Goal: Task Accomplishment & Management: Use online tool/utility

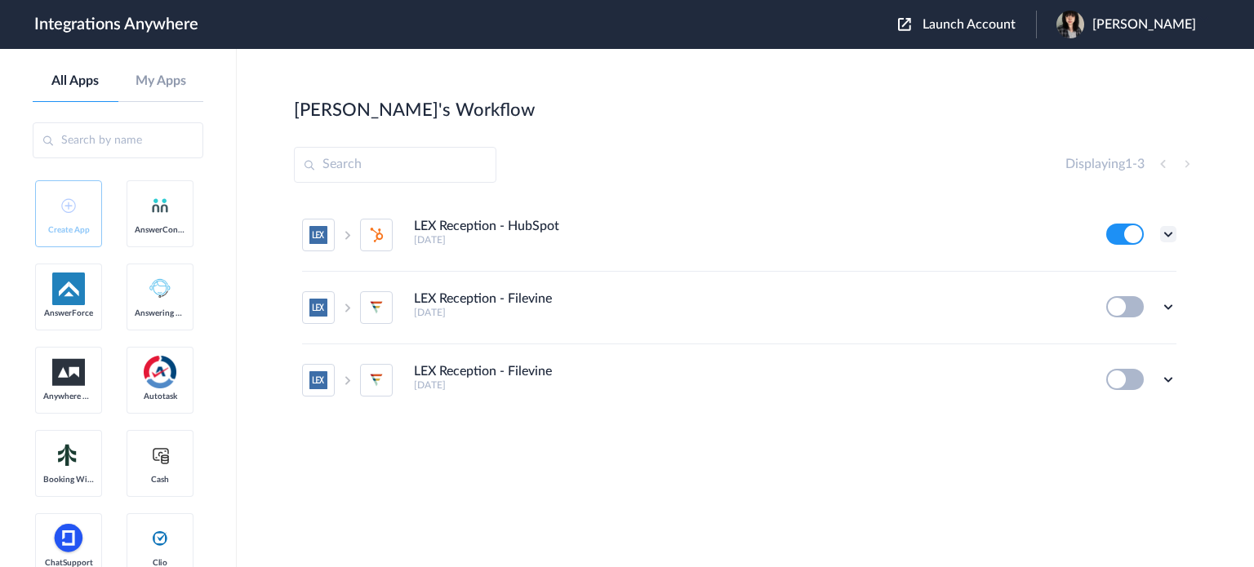
click at [1166, 234] on icon at bounding box center [1168, 234] width 16 height 16
click at [1137, 300] on link "Task history" at bounding box center [1122, 301] width 78 height 11
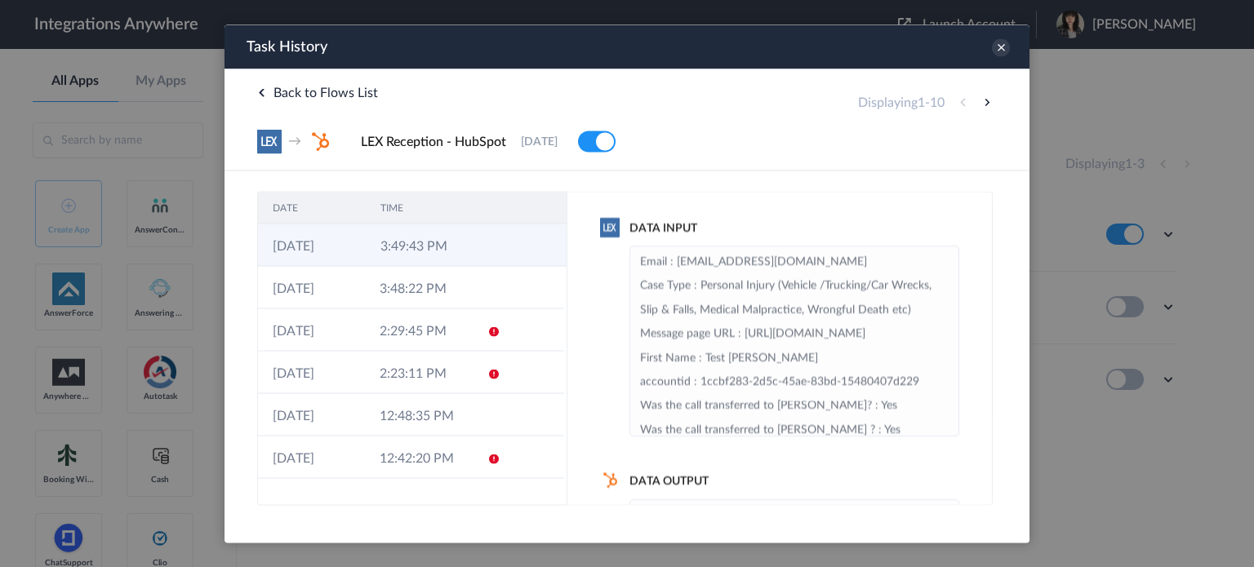
click at [492, 247] on icon at bounding box center [495, 246] width 13 height 13
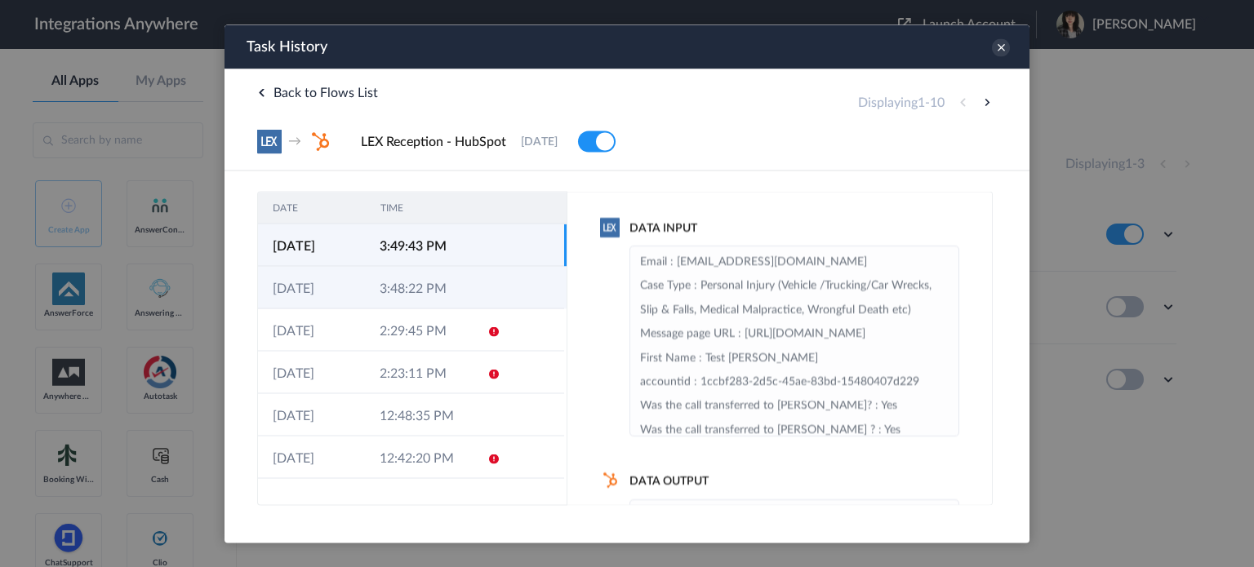
click at [503, 273] on td at bounding box center [533, 287] width 61 height 42
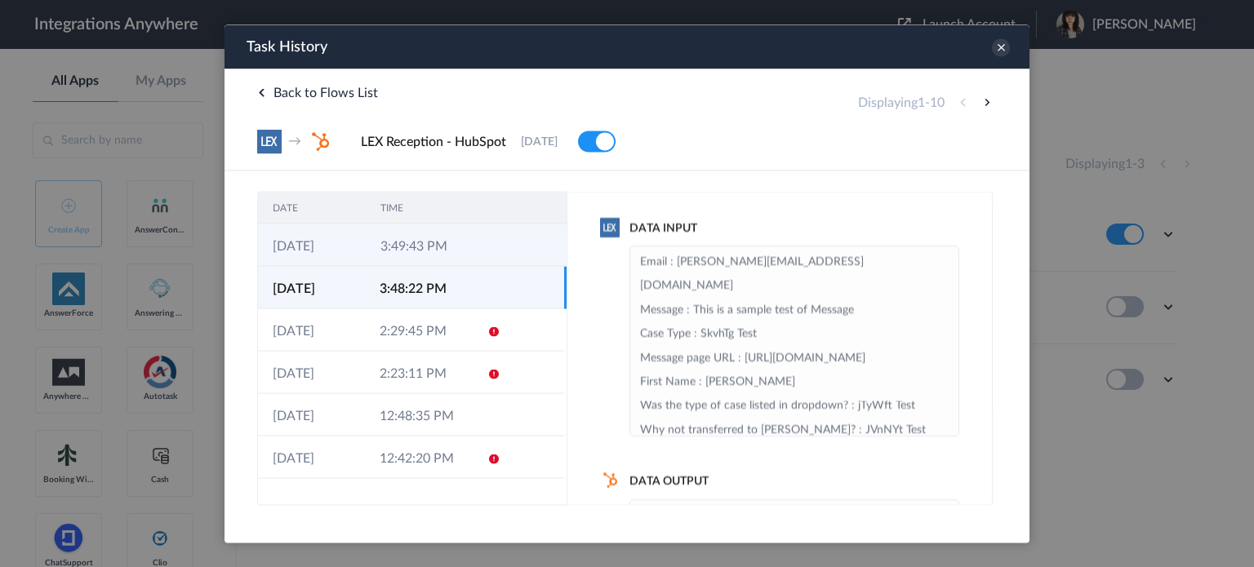
click at [489, 249] on icon at bounding box center [495, 246] width 13 height 13
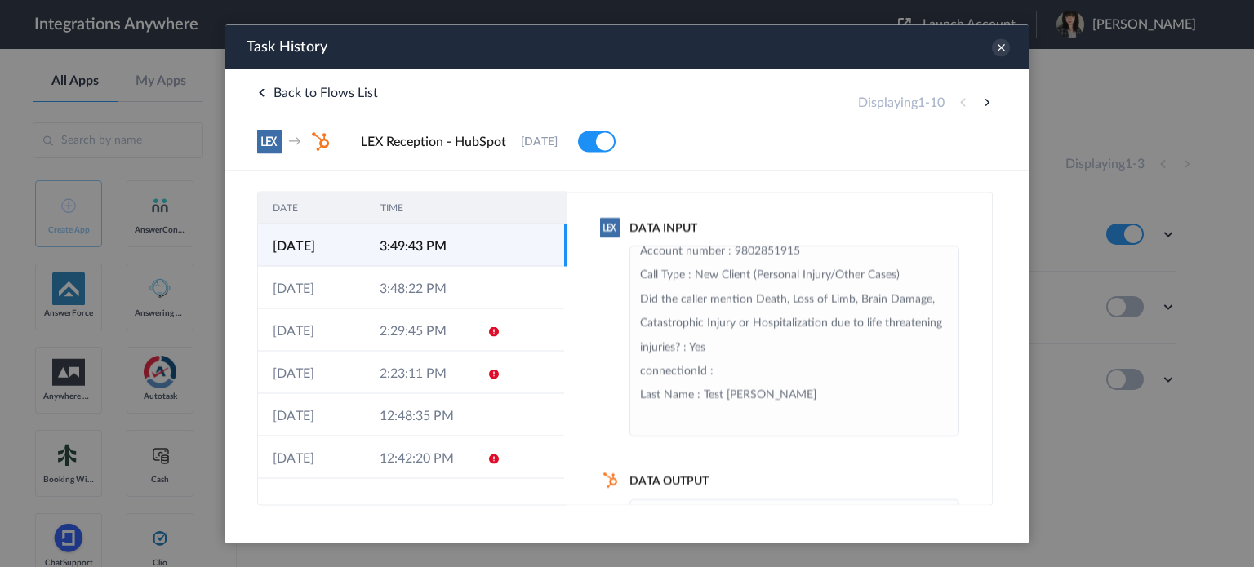
scroll to position [490, 0]
click at [1003, 42] on icon at bounding box center [1001, 47] width 18 height 18
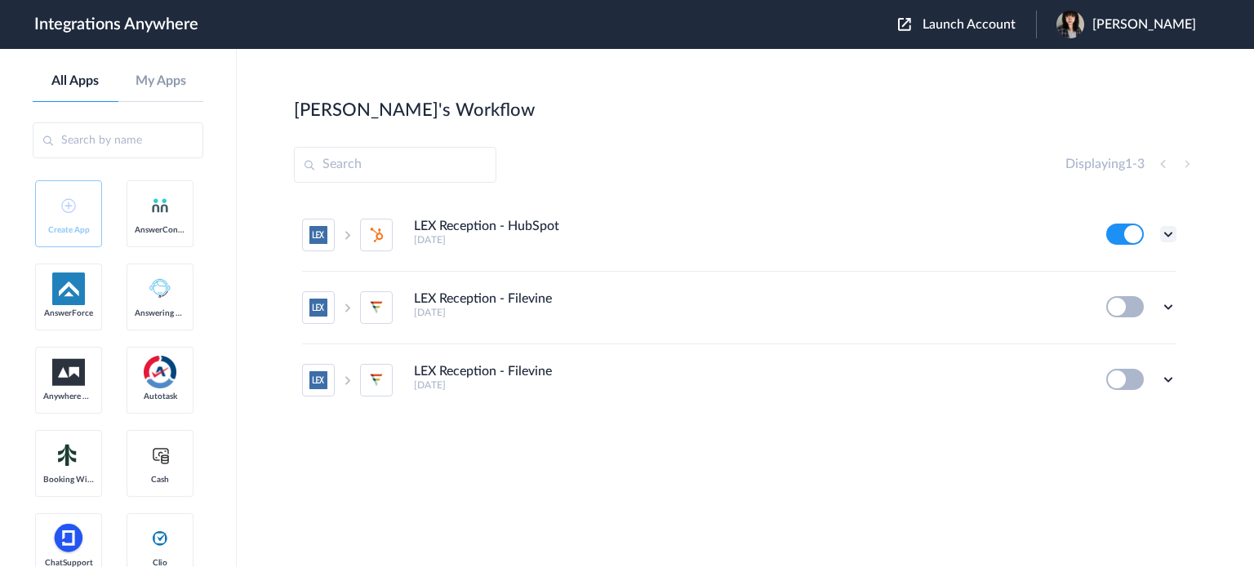
click at [1168, 236] on icon at bounding box center [1168, 234] width 16 height 16
click at [1120, 275] on link "Edit" at bounding box center [1102, 271] width 39 height 11
click at [1163, 234] on icon at bounding box center [1168, 234] width 16 height 16
click at [1114, 271] on link "Edit" at bounding box center [1102, 271] width 39 height 11
click at [1168, 241] on icon at bounding box center [1168, 234] width 16 height 16
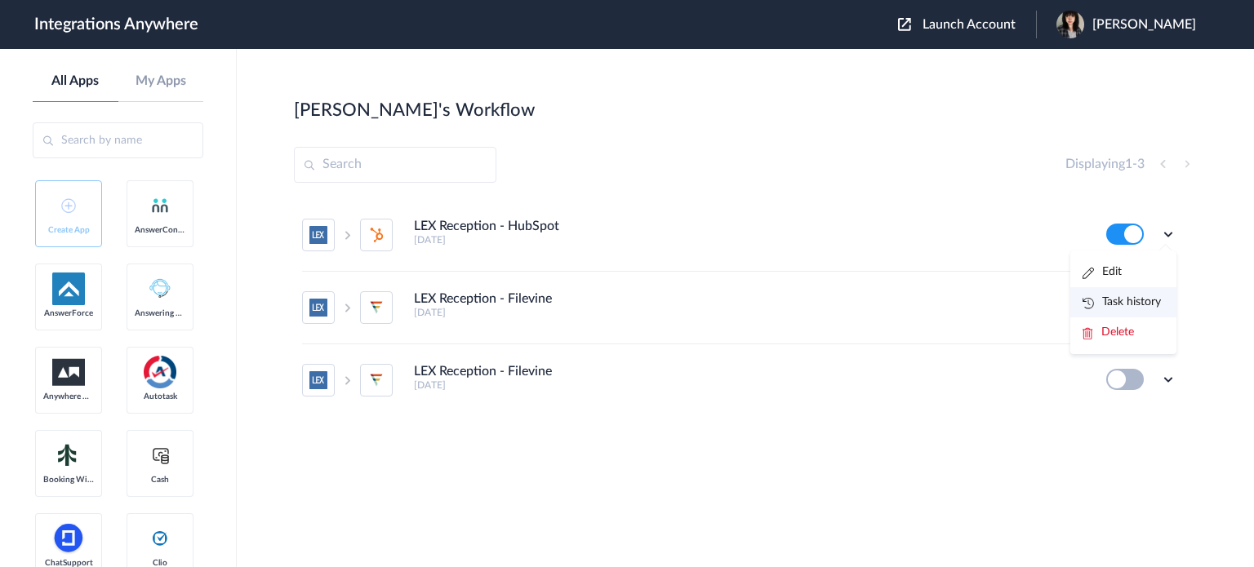
click at [1159, 299] on link "Task history" at bounding box center [1122, 301] width 78 height 11
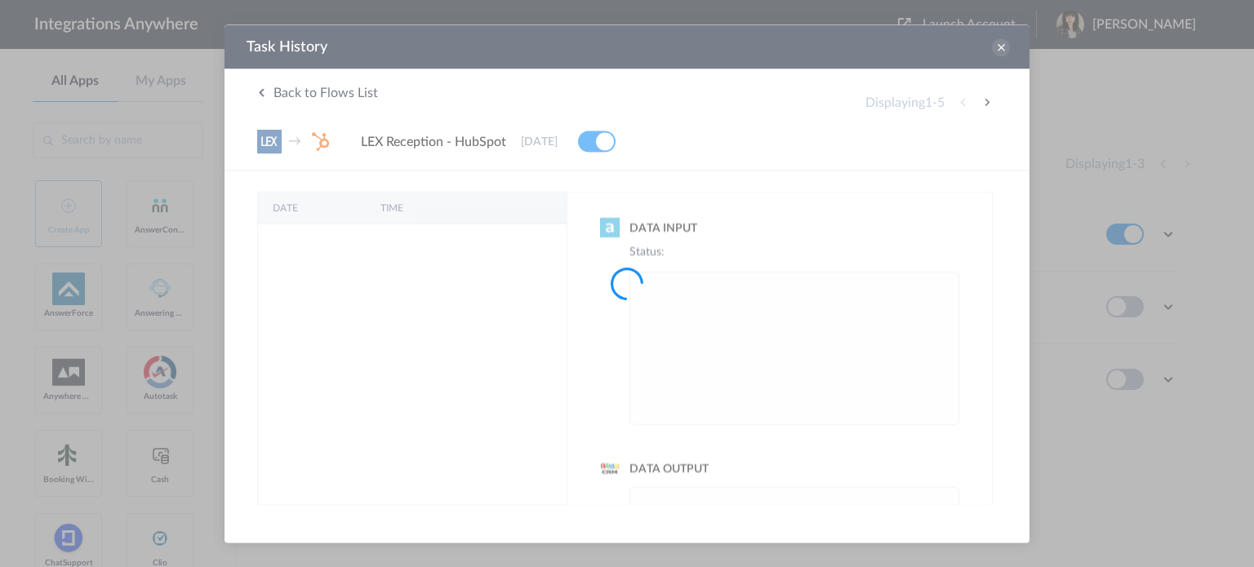
scroll to position [0, 0]
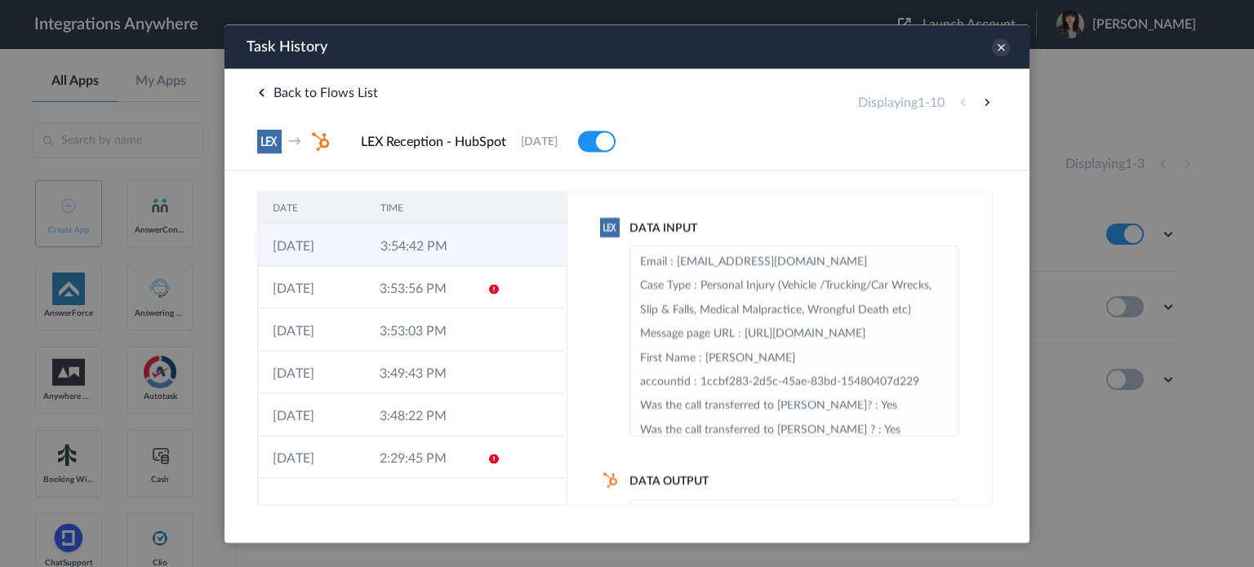
click at [444, 237] on td "3:54:42 PM" at bounding box center [420, 245] width 108 height 42
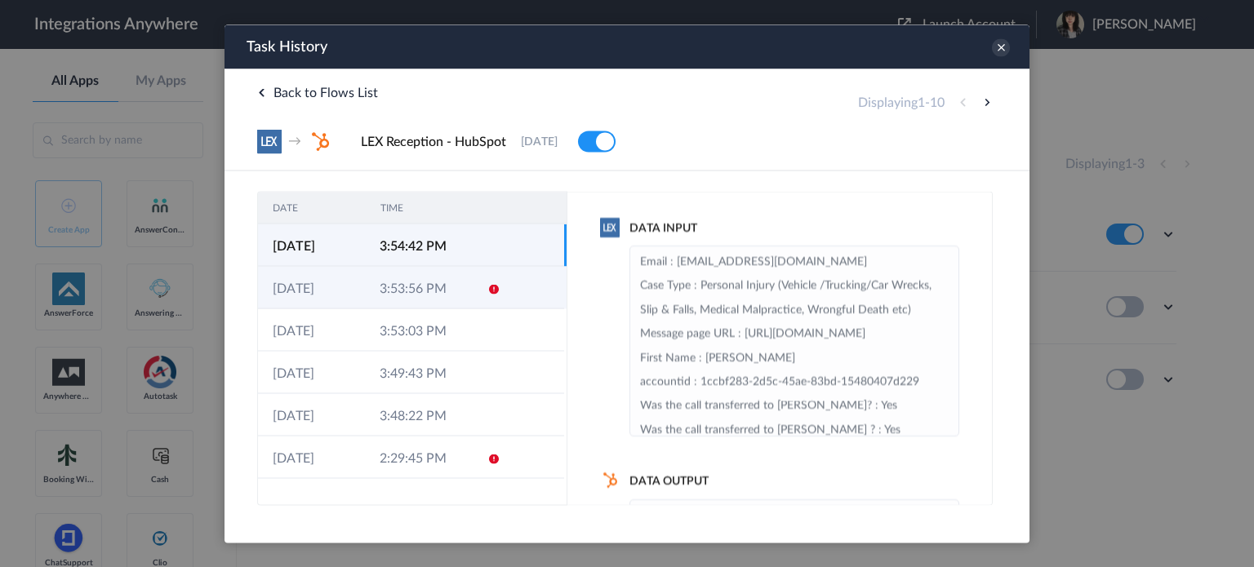
click at [461, 290] on td "3:53:56 PM" at bounding box center [418, 287] width 107 height 42
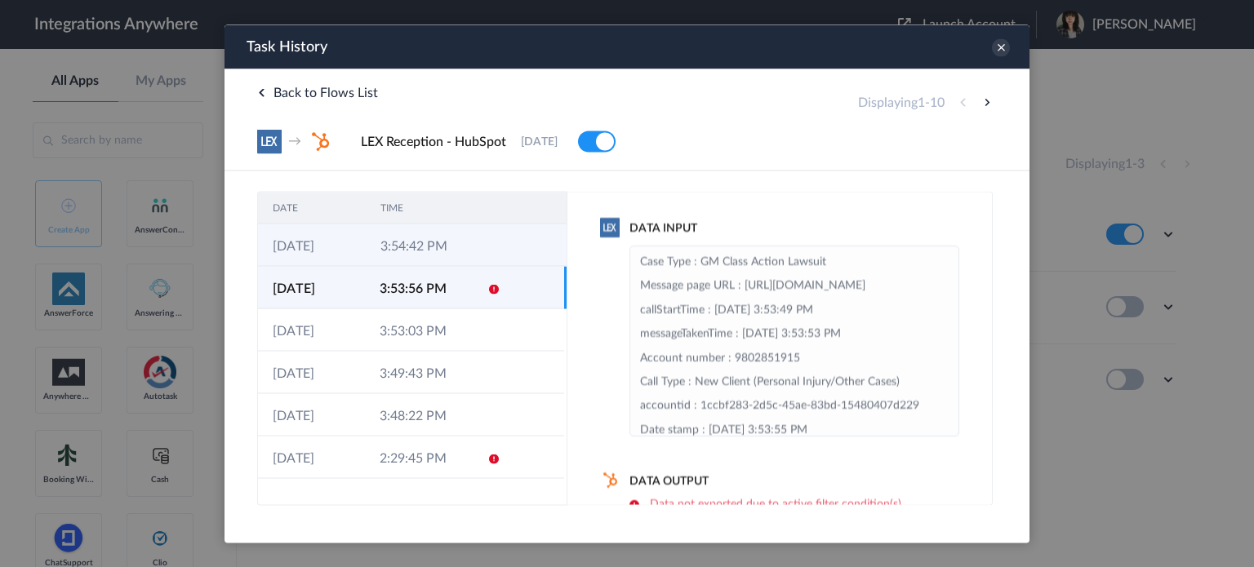
click at [460, 243] on td "3:54:42 PM" at bounding box center [420, 245] width 108 height 42
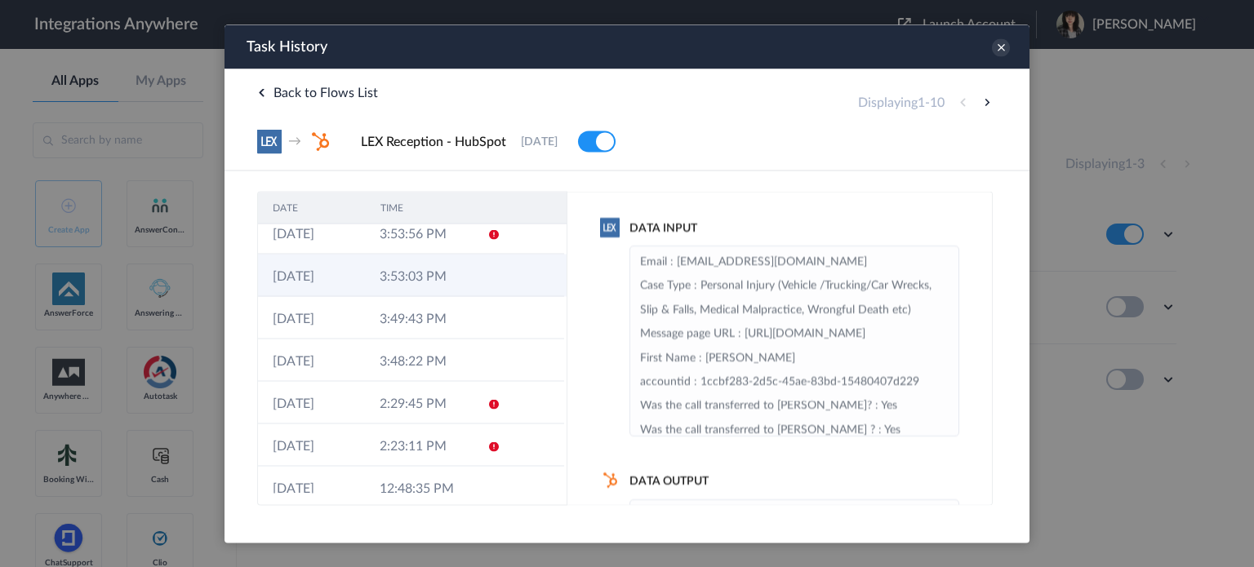
scroll to position [82, 0]
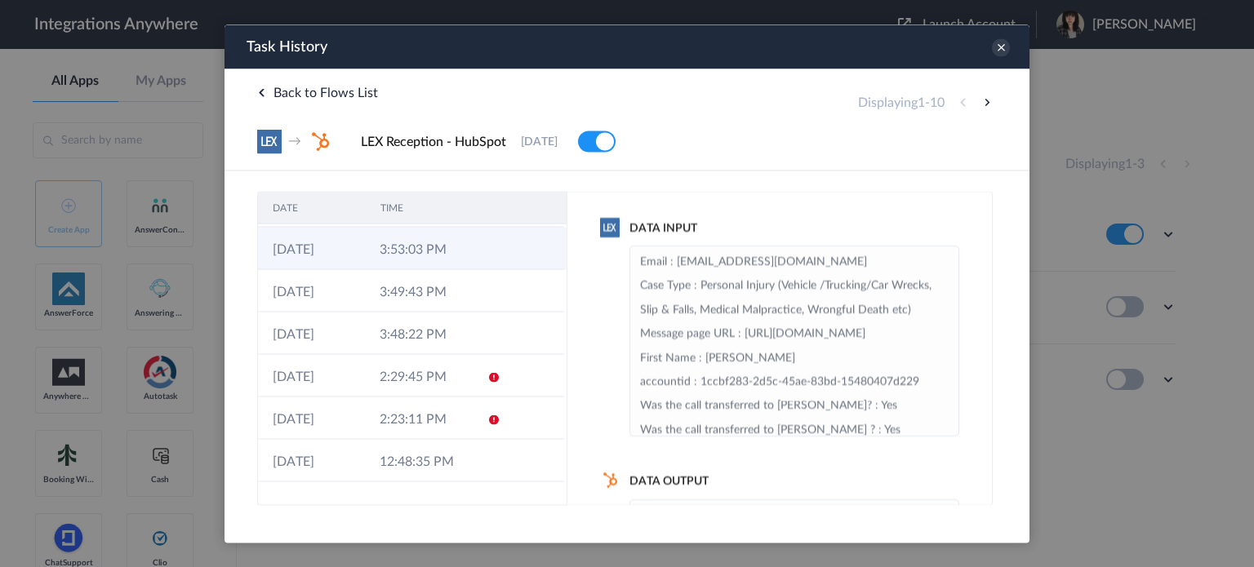
click at [473, 263] on td at bounding box center [488, 248] width 31 height 42
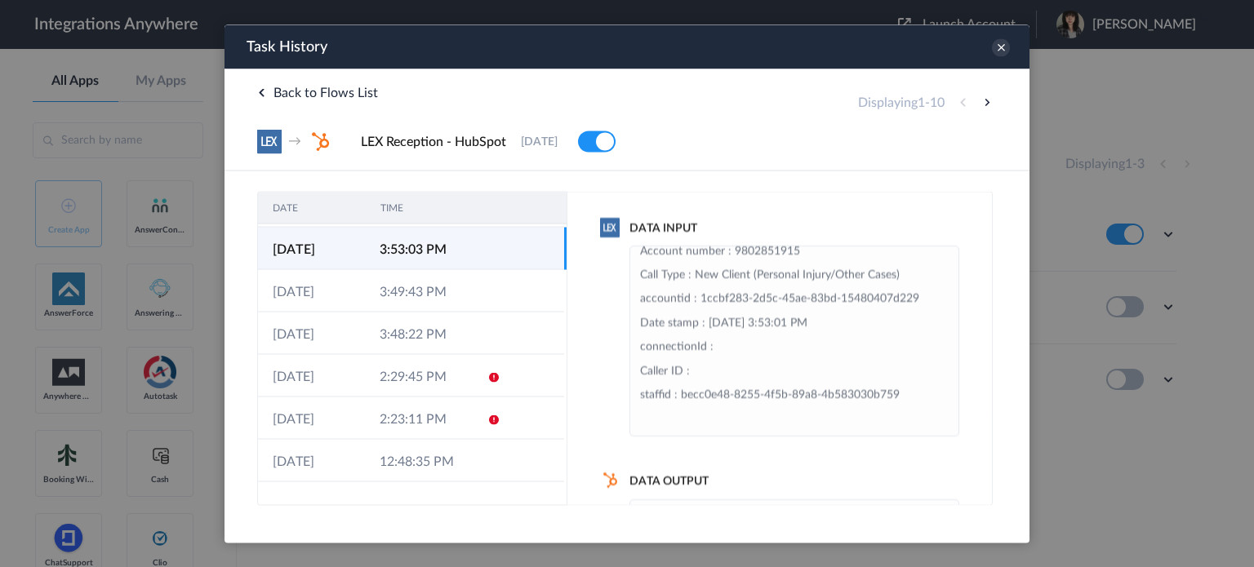
scroll to position [0, 0]
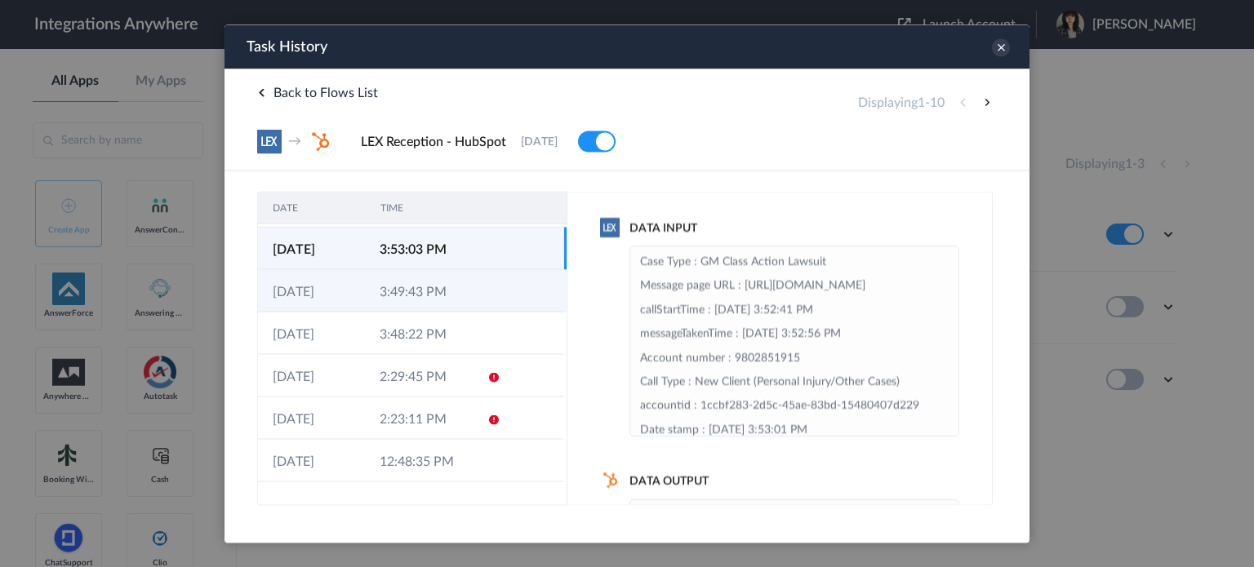
click at [435, 295] on td "3:49:43 PM" at bounding box center [418, 290] width 107 height 42
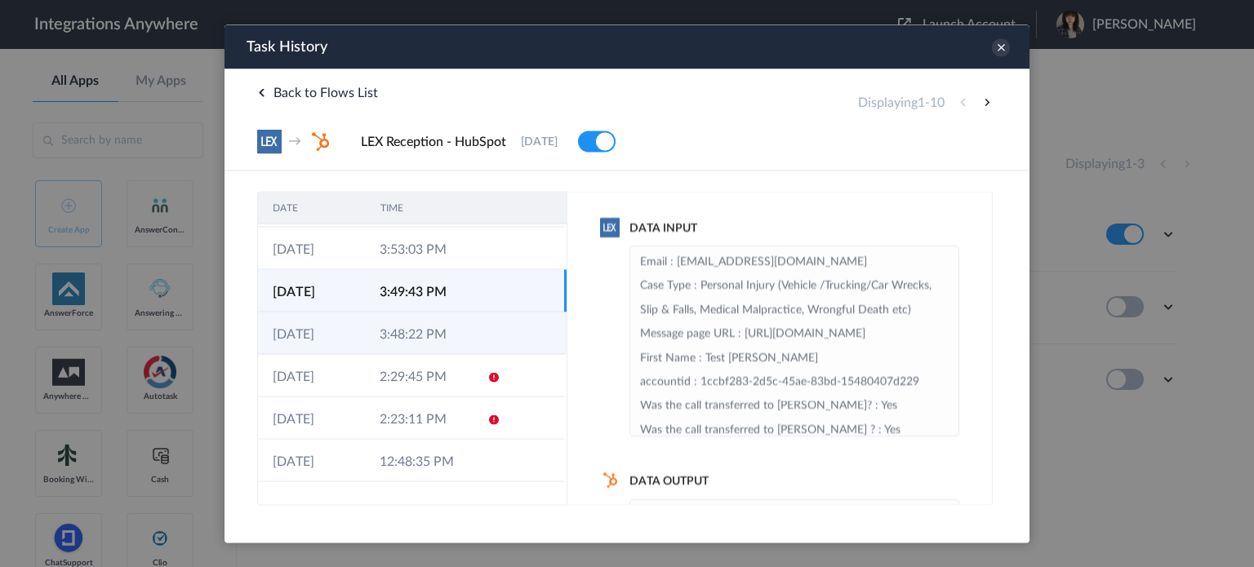
click at [439, 327] on td "3:48:22 PM" at bounding box center [418, 333] width 107 height 42
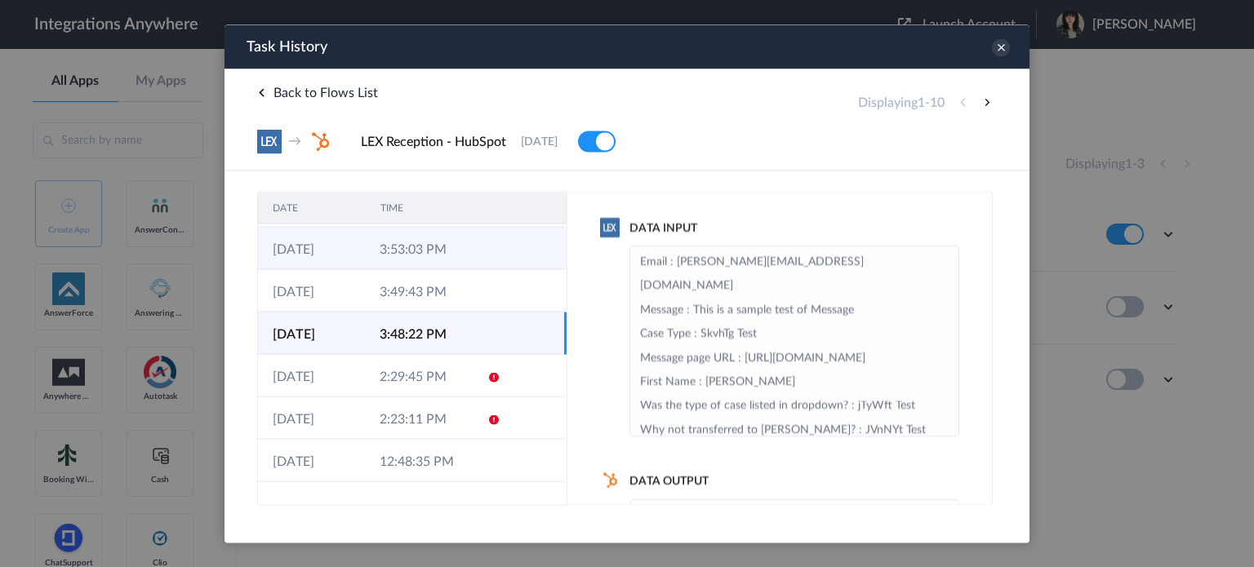
click at [432, 263] on td "3:53:03 PM" at bounding box center [418, 248] width 107 height 42
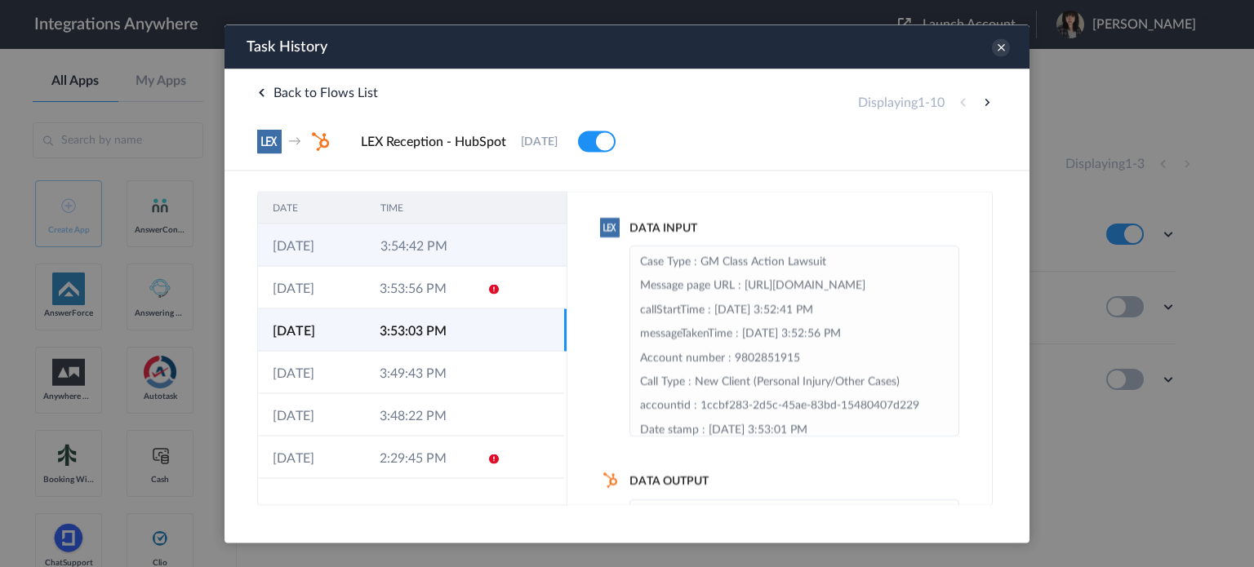
click at [438, 247] on td "3:54:42 PM" at bounding box center [420, 245] width 108 height 42
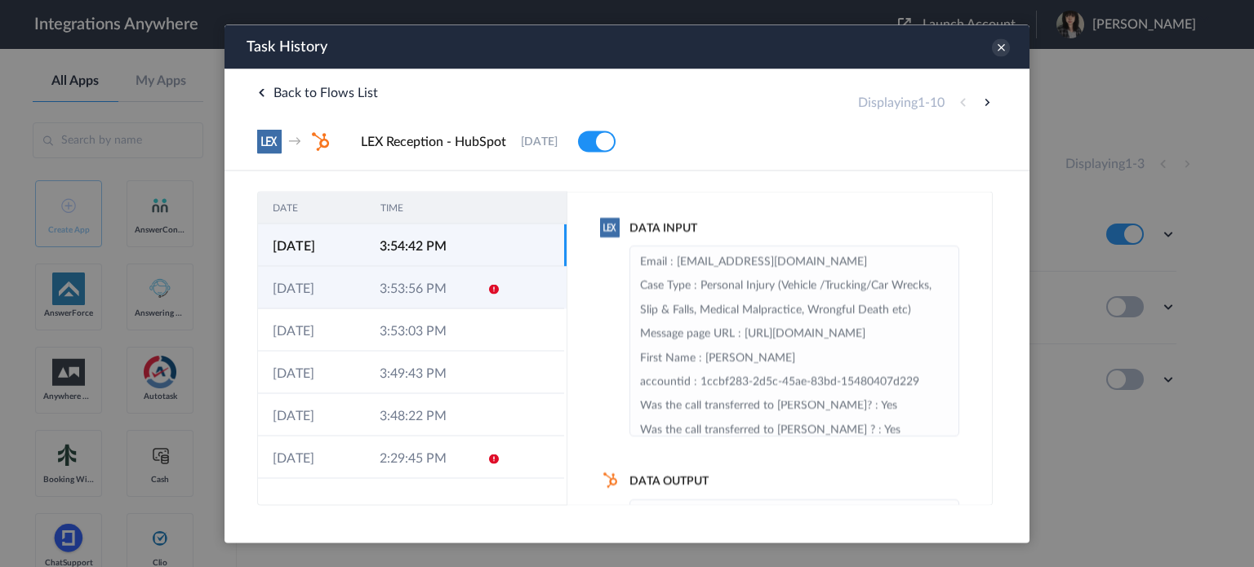
click at [473, 283] on td at bounding box center [488, 287] width 31 height 42
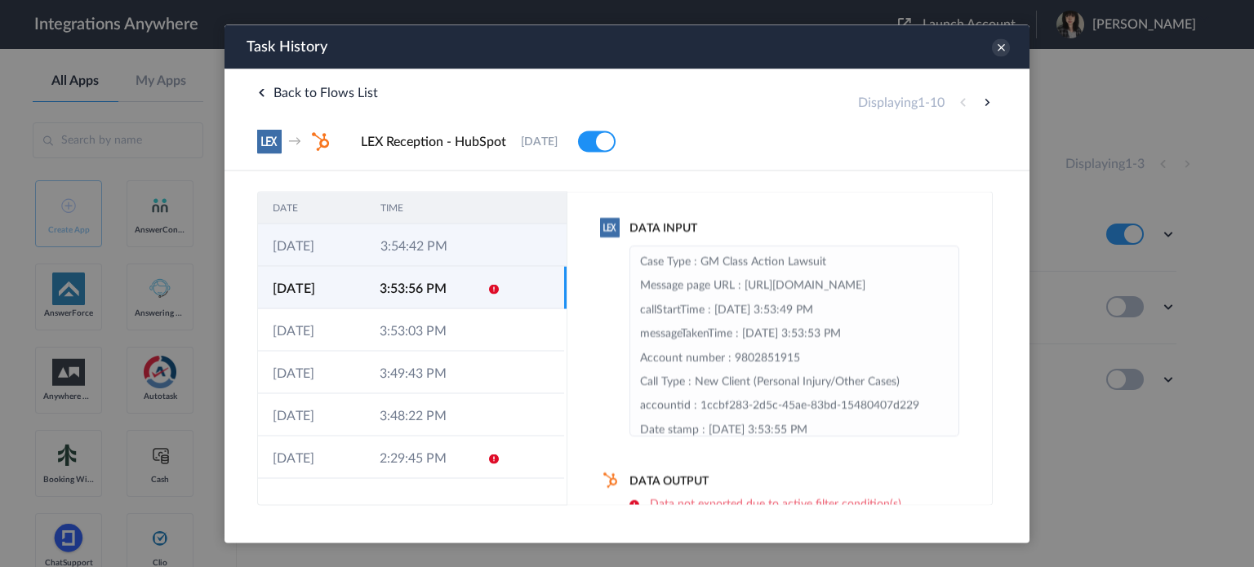
click at [439, 235] on td "3:54:42 PM" at bounding box center [420, 245] width 108 height 42
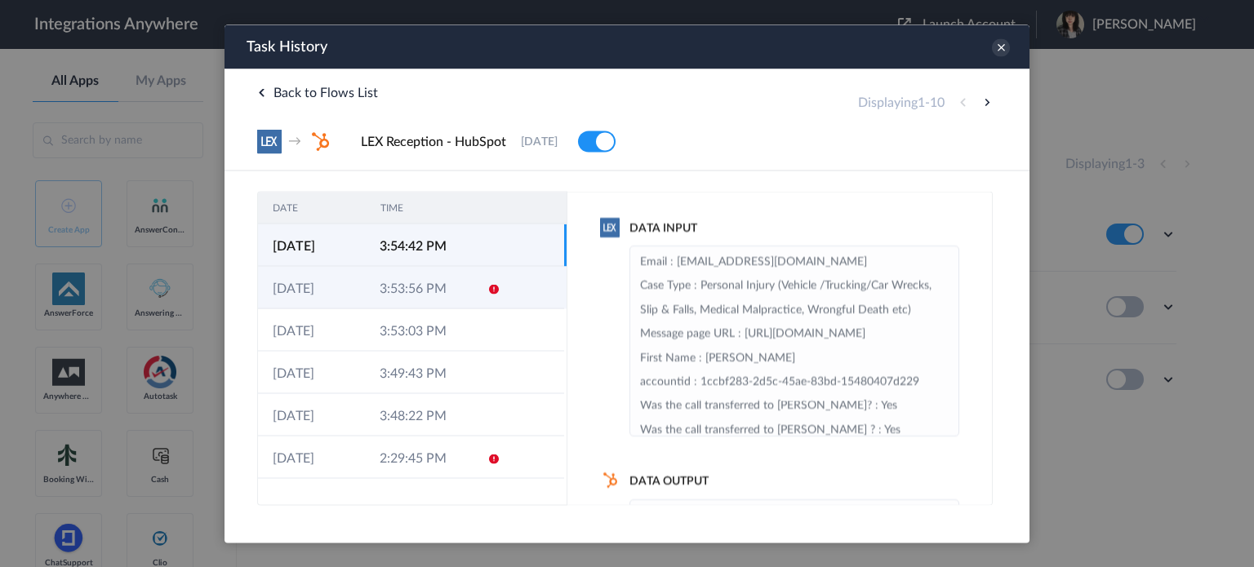
click at [402, 283] on td "3:53:56 PM" at bounding box center [418, 287] width 107 height 42
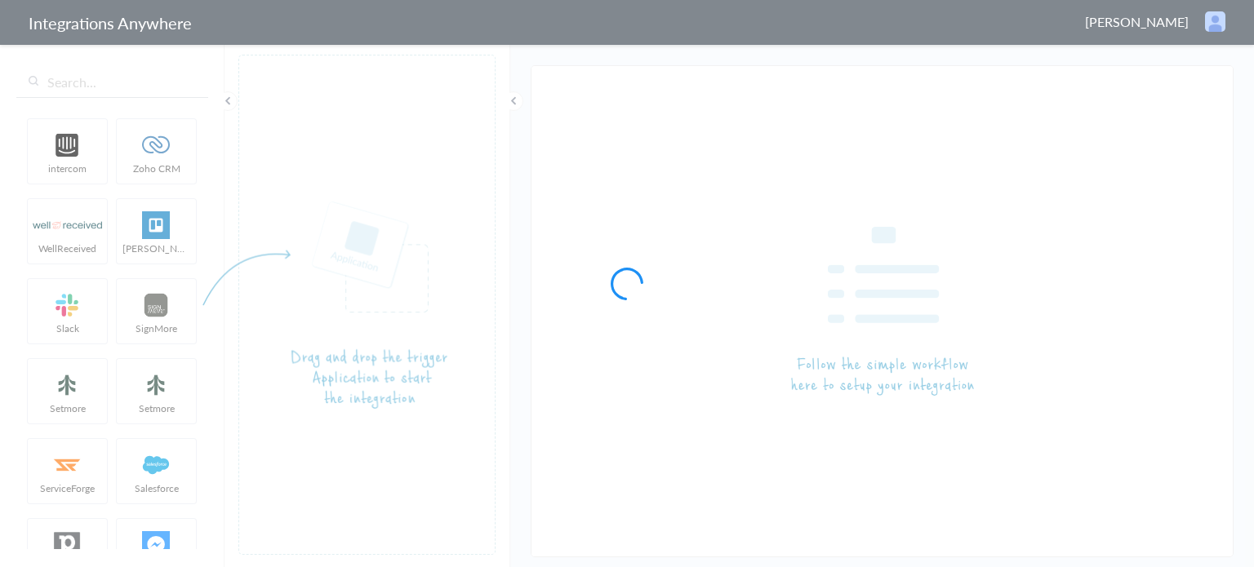
type input "LEX Reception - HubSpot"
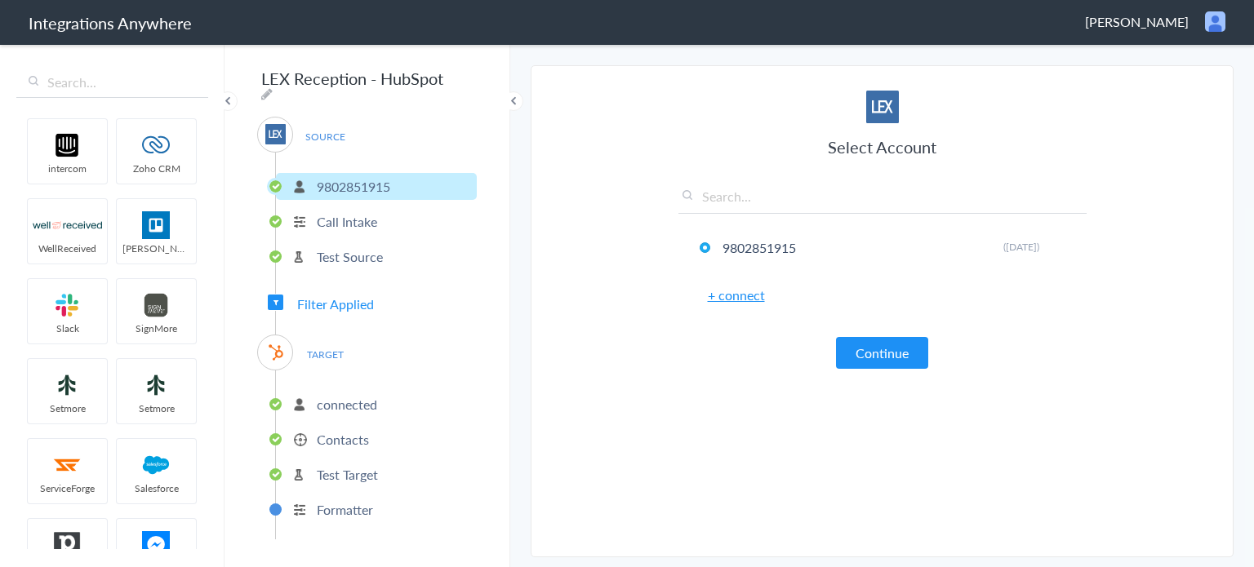
click at [358, 295] on span "Filter Applied" at bounding box center [335, 304] width 77 height 19
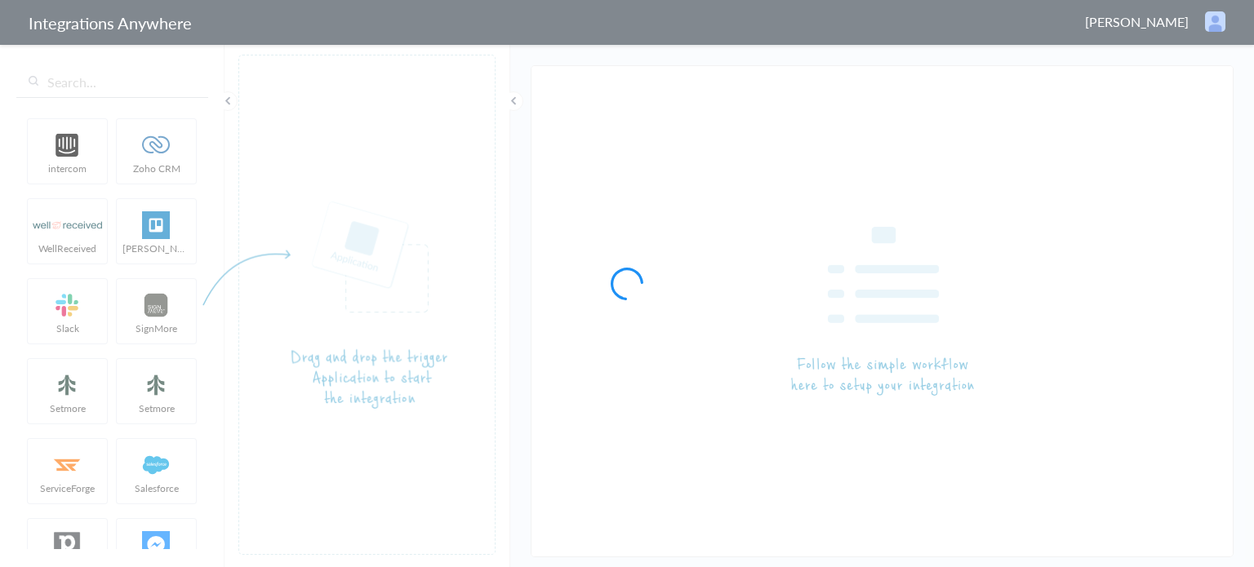
type input "LEX Reception - HubSpot"
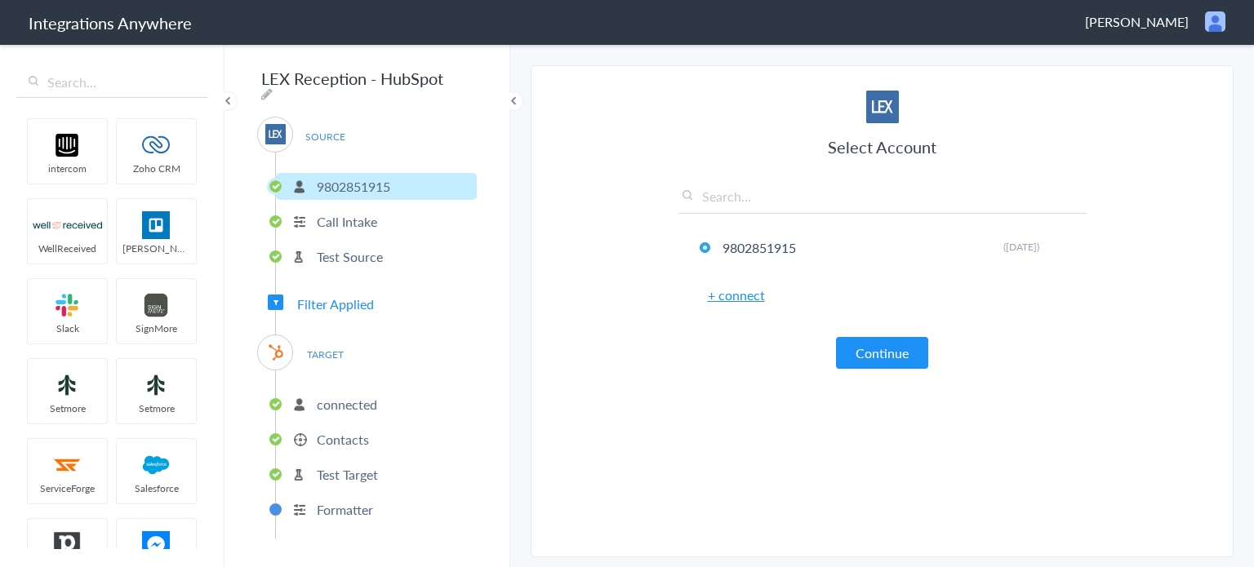
click at [345, 296] on span "Filter Applied" at bounding box center [335, 304] width 77 height 19
